Goal: Task Accomplishment & Management: Use online tool/utility

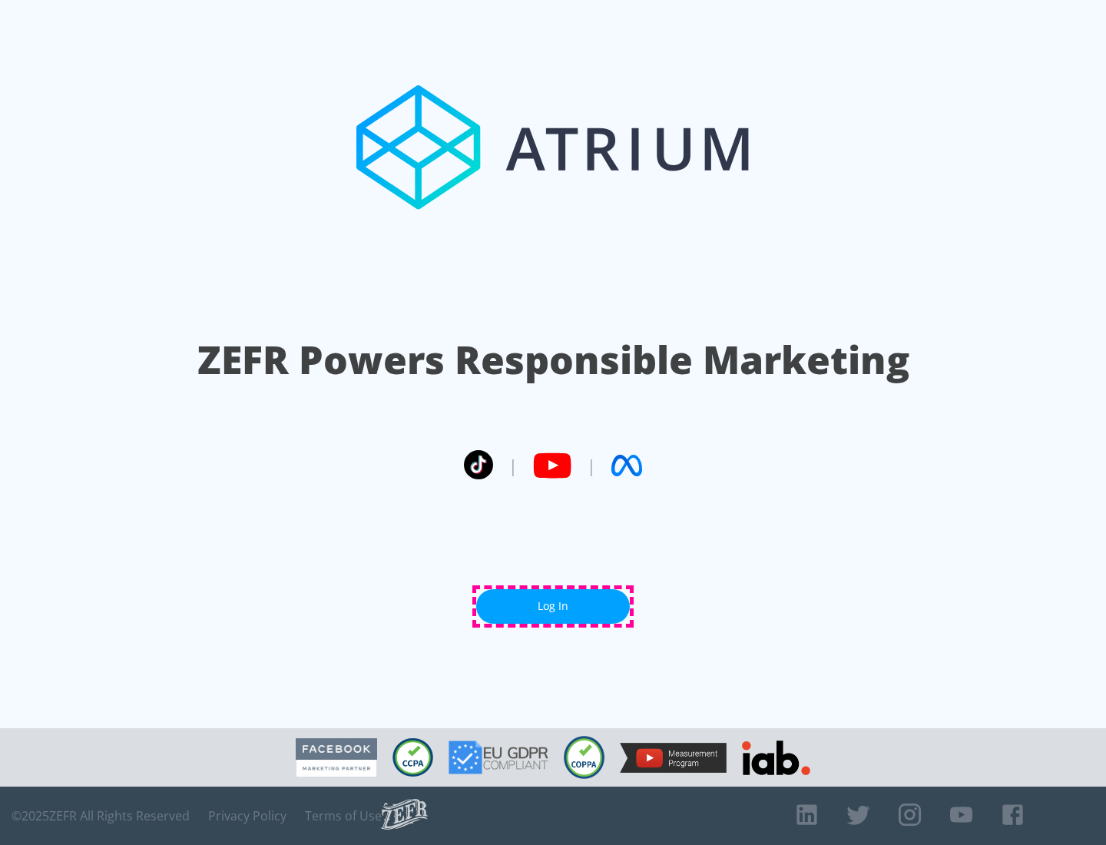
click at [553, 606] on link "Log In" at bounding box center [553, 606] width 154 height 35
